Goal: Find specific page/section: Find specific page/section

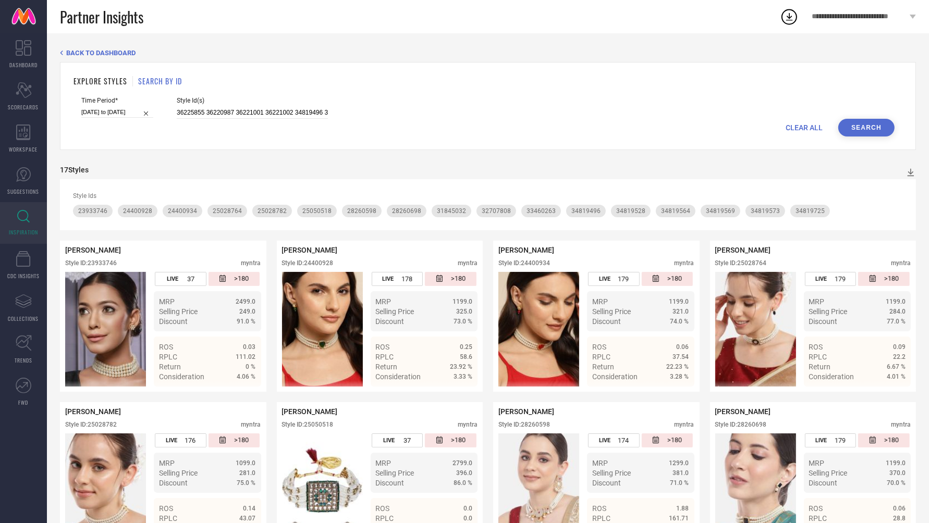
drag, startPoint x: 315, startPoint y: 111, endPoint x: -27, endPoint y: 112, distance: 342.4
click at [0, 112] on html "**********" at bounding box center [464, 261] width 929 height 523
type input "36225855 36220987 36221001 36221002 34819496 34819725 34819569 34819573 3481956…"
paste input "33248802 31845031 34160640 36223365 34426396 35975864 31038139 33248802 3103815…"
drag, startPoint x: 315, startPoint y: 112, endPoint x: 16, endPoint y: 105, distance: 298.7
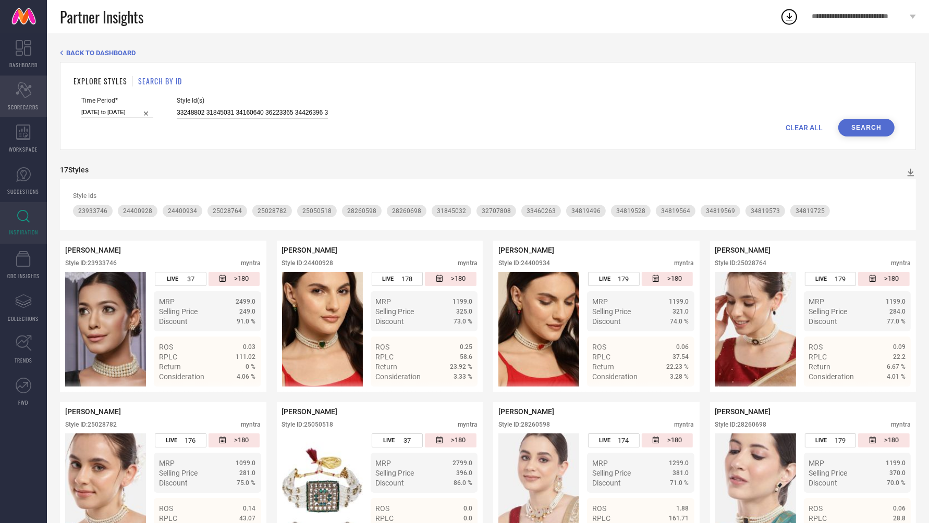
type input "33248802 31845031 34160640 36223365 34426396 35975864 31038139 33248802 3103815…"
click at [855, 125] on button "Search" at bounding box center [866, 128] width 56 height 18
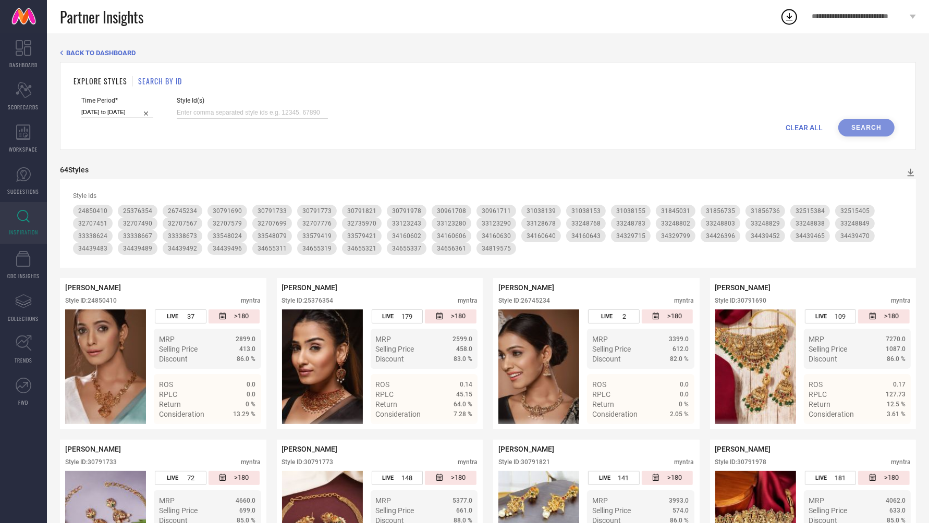
paste input "34009230 28501426 30780510 33133507 34012262 33981190 36274343 36274327 3597251…"
drag, startPoint x: 315, startPoint y: 113, endPoint x: 11, endPoint y: 109, distance: 303.8
type input "34009230 28501426 30780510 33133507 34012262 33981190 36274343 36274327 3597251…"
click at [883, 120] on button "Search" at bounding box center [866, 128] width 56 height 18
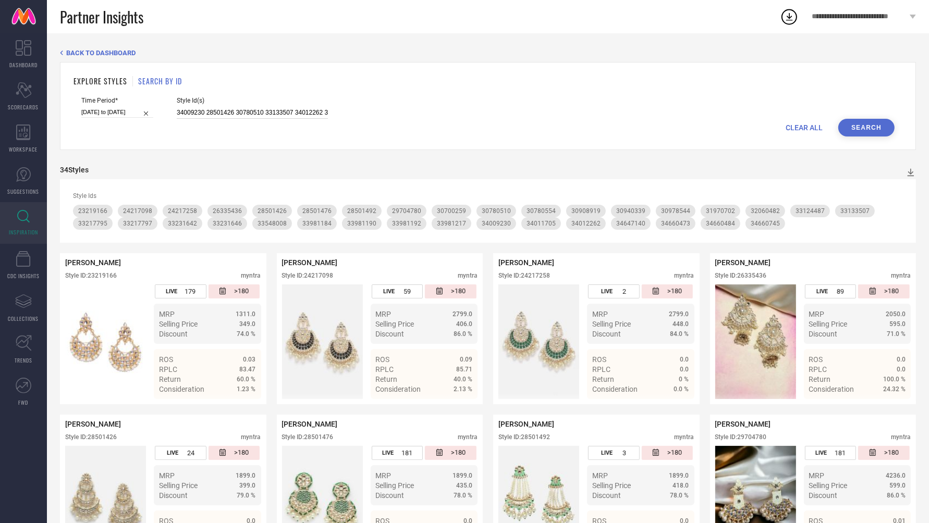
click at [177, 112] on input "34009230 28501426 30780510 33133507 34012262 33981190 36274343 36274327 3597251…" at bounding box center [252, 113] width 151 height 12
drag, startPoint x: 166, startPoint y: 111, endPoint x: 389, endPoint y: 132, distance: 224.6
click at [389, 132] on form "Time Period* [DATE] to [DATE] Style Id(s) 34009230 28501426 30780510 33133507 3…" at bounding box center [487, 117] width 829 height 40
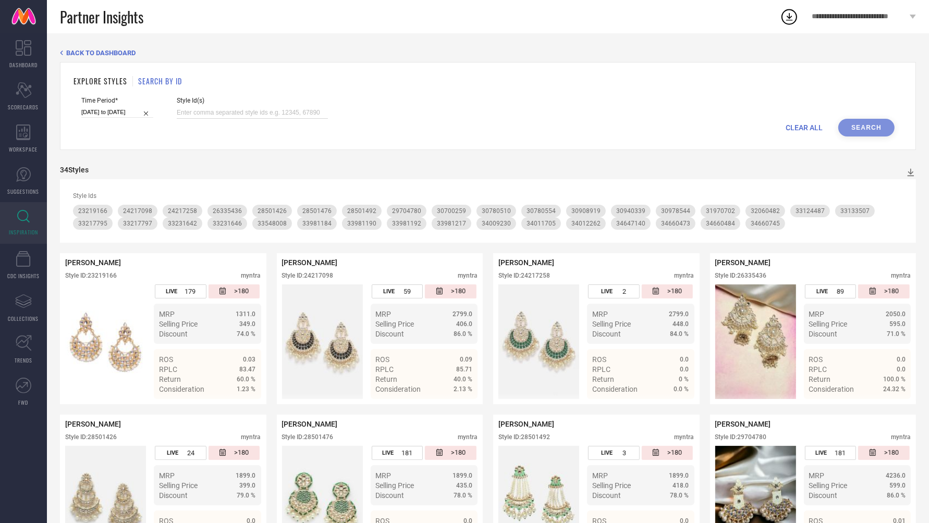
paste input "33411140 31569645 26138198 26138258 33338602 33338618 26138236 24816910 3305880…"
drag, startPoint x: 315, startPoint y: 115, endPoint x: 71, endPoint y: 96, distance: 245.1
click at [71, 96] on div "EXPLORE STYLES SEARCH BY ID Time Period* [DATE] to [DATE] Style Id(s) 33411140 …" at bounding box center [488, 106] width 856 height 88
type input "33411140 31569645 26138198 26138258 33338602 33338618 26138236 24816910 3305880…"
click at [881, 129] on button "Search" at bounding box center [866, 128] width 56 height 18
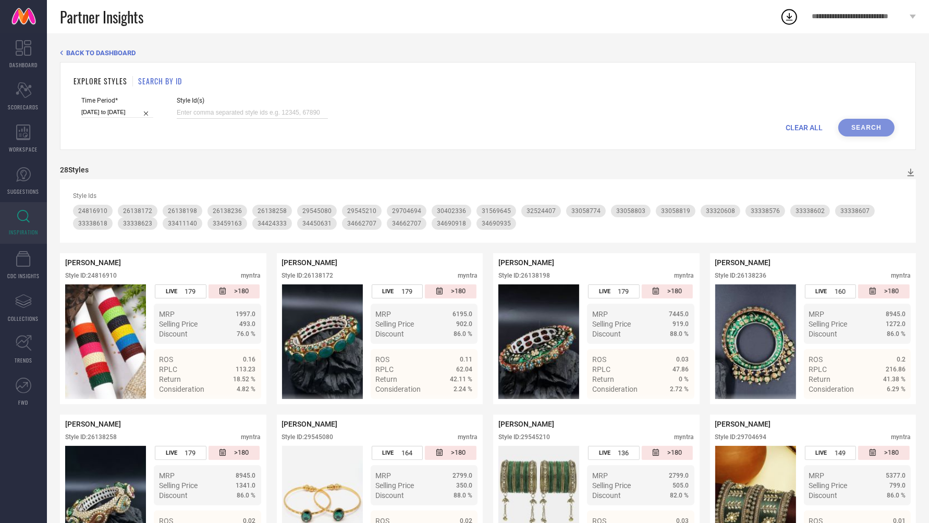
paste input "23864514 34949740 34760131 23864494 33134580 36022996 33134625 34760141 3476011…"
drag, startPoint x: 315, startPoint y: 112, endPoint x: 106, endPoint y: 93, distance: 209.9
click at [106, 93] on div "EXPLORE STYLES SEARCH BY ID Time Period* [DATE] to [DATE] Style Id(s) 23864514 …" at bounding box center [488, 106] width 856 height 88
type input "23864514 34949740 34760131 23864494 33134580 36022996 33134625 34760141 3476011…"
